Goal: Find specific page/section: Find specific page/section

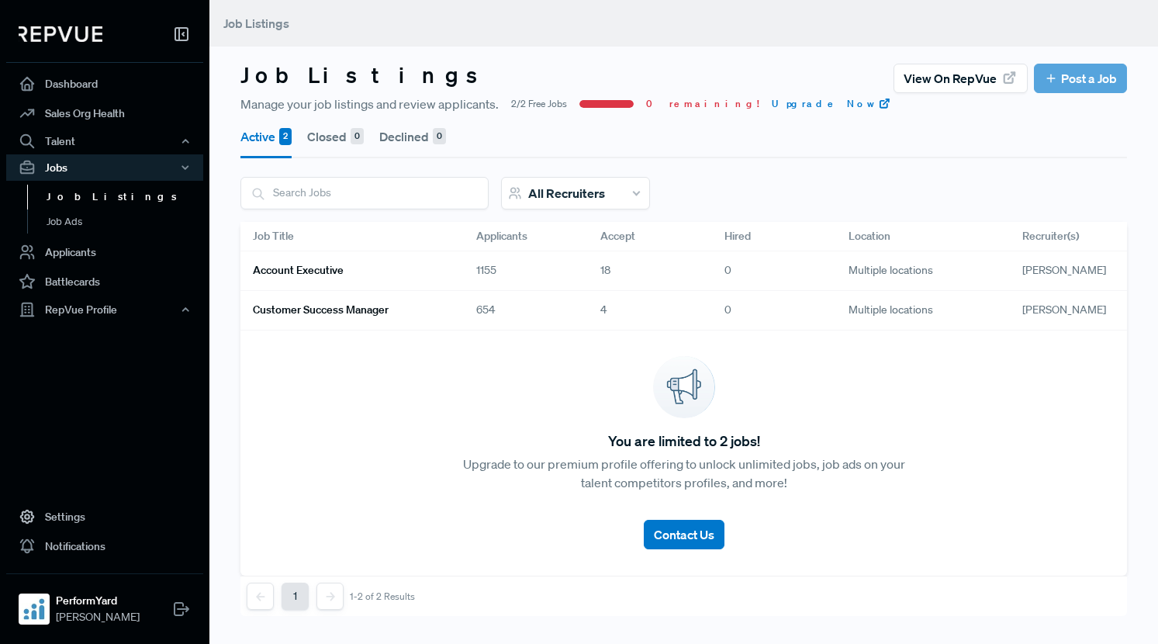
click at [429, 271] on link "Account Executive" at bounding box center [346, 271] width 186 height 26
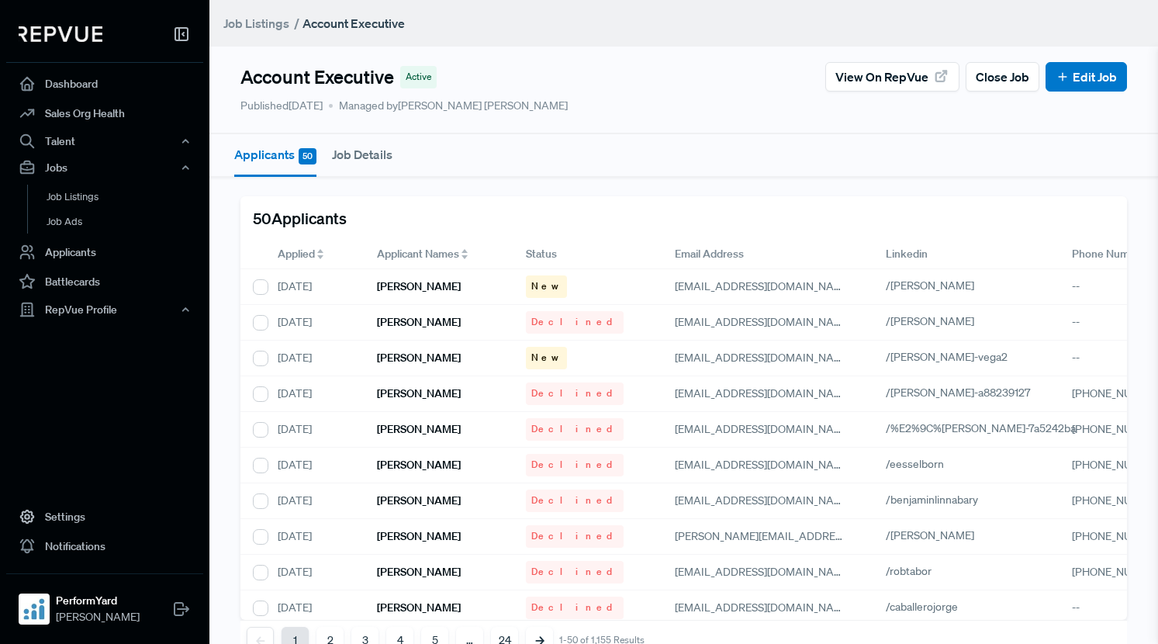
click at [315, 257] on span "Applied" at bounding box center [296, 254] width 37 height 16
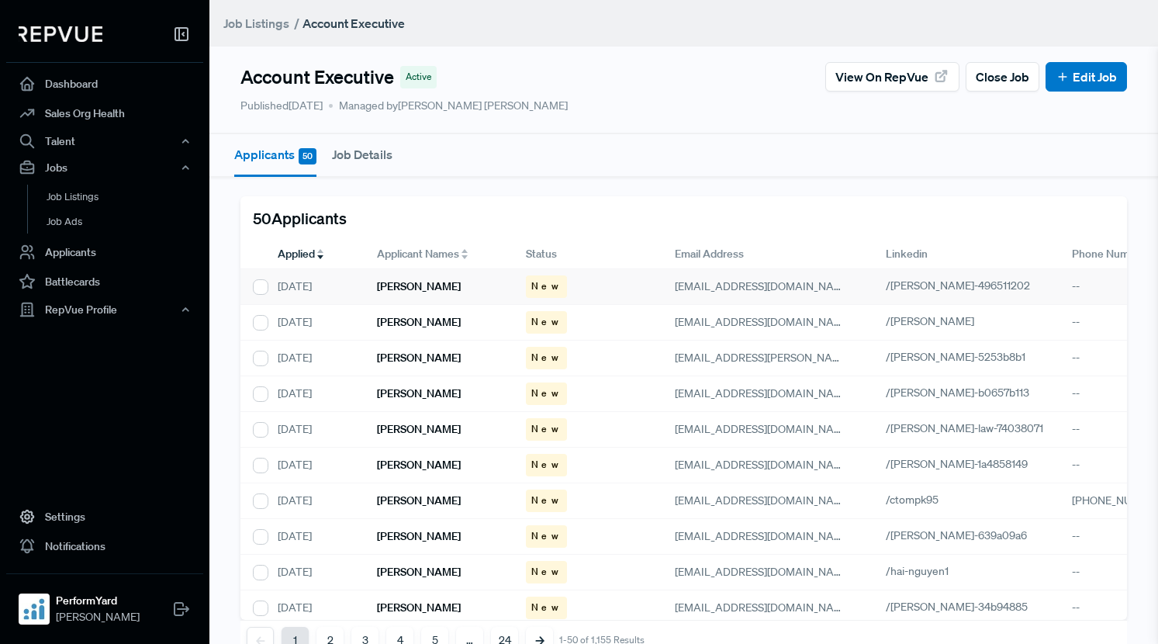
click at [399, 296] on div "[PERSON_NAME]" at bounding box center [439, 287] width 149 height 36
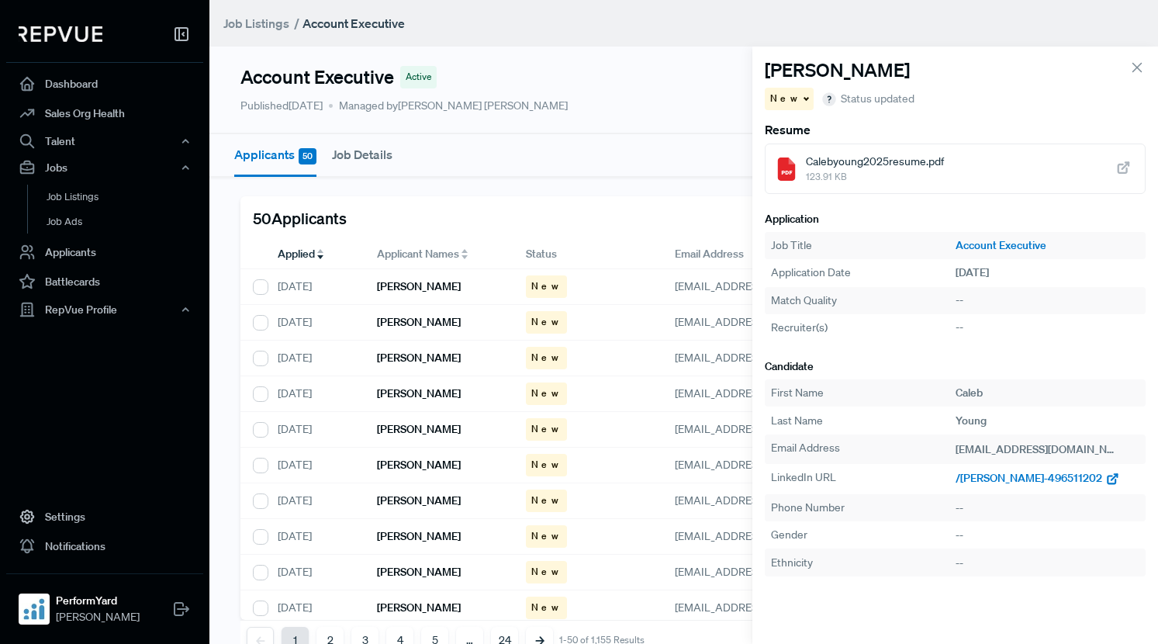
click at [1018, 477] on span "/[PERSON_NAME]-496511202" at bounding box center [1029, 478] width 147 height 14
click at [417, 332] on div "[PERSON_NAME]" at bounding box center [439, 323] width 149 height 36
drag, startPoint x: 982, startPoint y: 477, endPoint x: 986, endPoint y: 465, distance: 13.0
click at [983, 477] on span "/[PERSON_NAME]" at bounding box center [1000, 478] width 88 height 14
drag, startPoint x: 434, startPoint y: 361, endPoint x: 675, endPoint y: 410, distance: 245.5
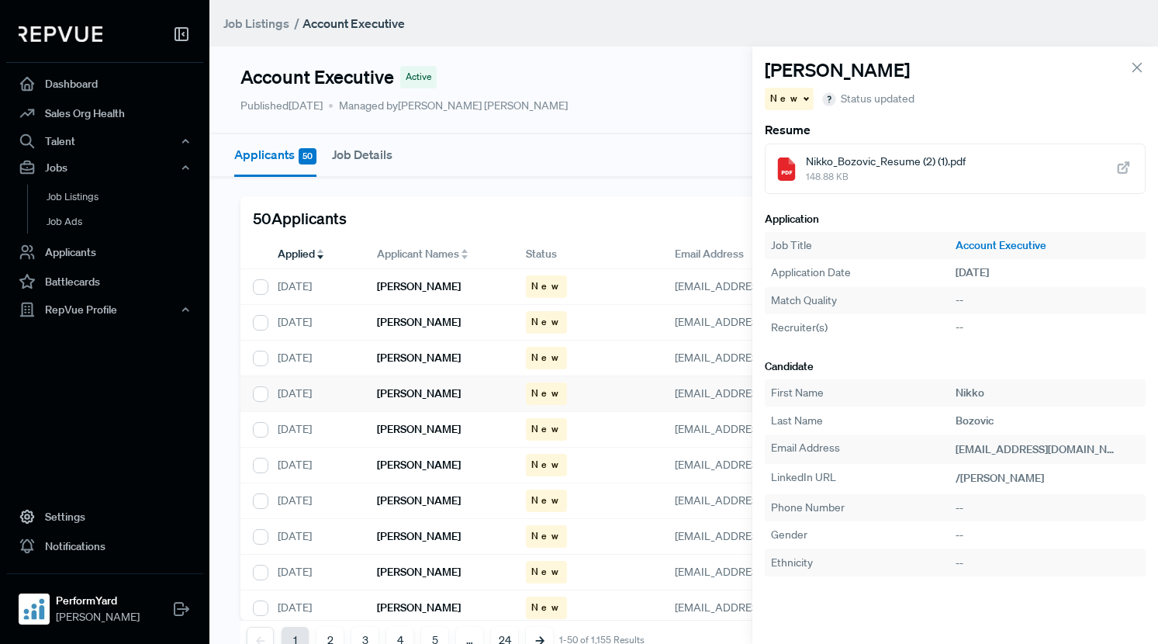
click at [434, 361] on h6 "[PERSON_NAME]" at bounding box center [419, 357] width 84 height 13
click at [994, 480] on span "/[PERSON_NAME]-5253b8b1" at bounding box center [1026, 478] width 140 height 14
